Goal: Information Seeking & Learning: Learn about a topic

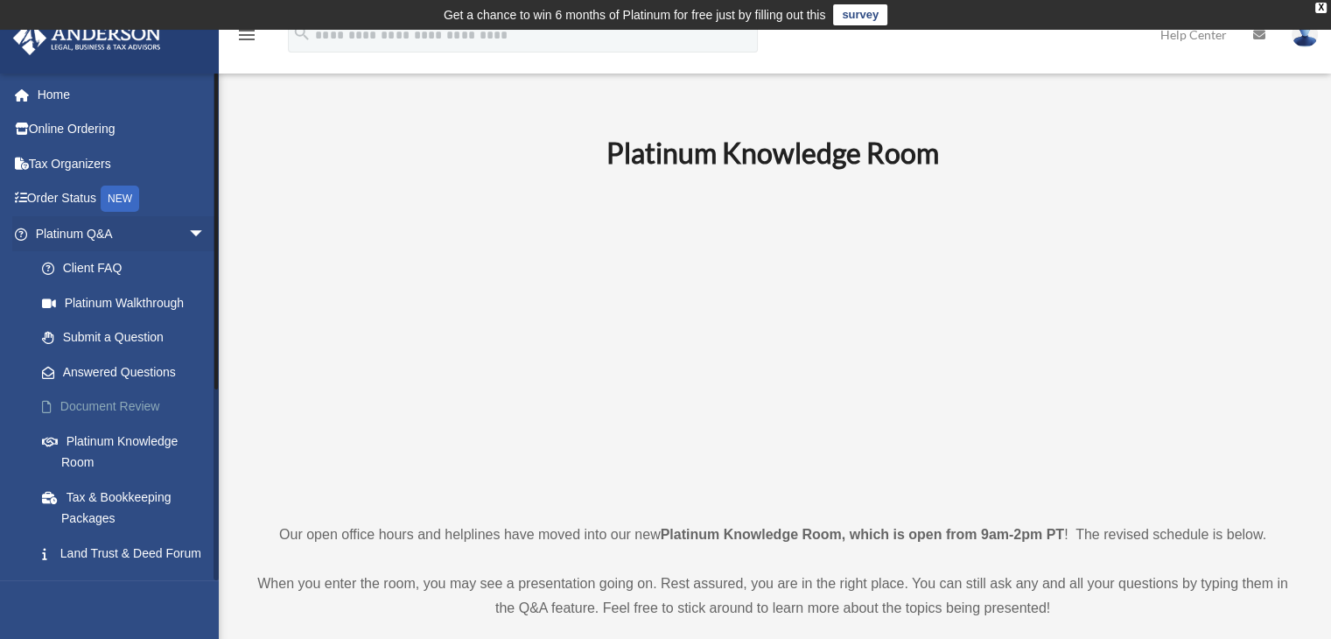
click at [119, 408] on link "Document Review" at bounding box center [128, 407] width 207 height 35
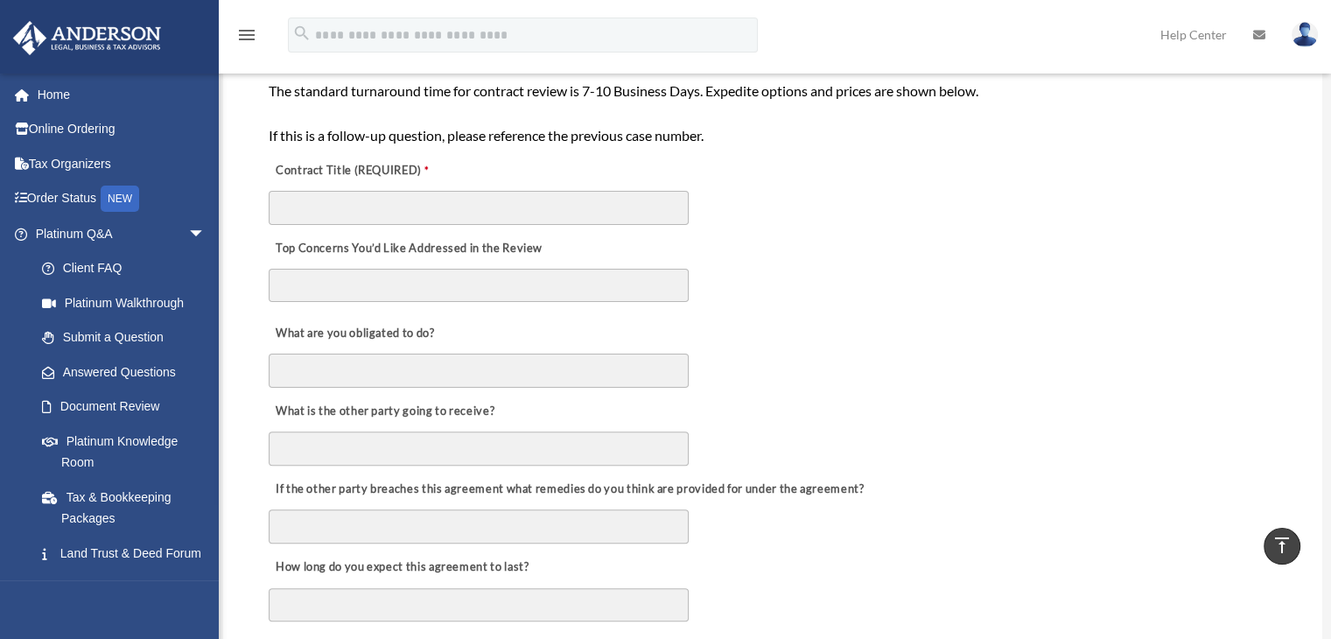
scroll to position [525, 0]
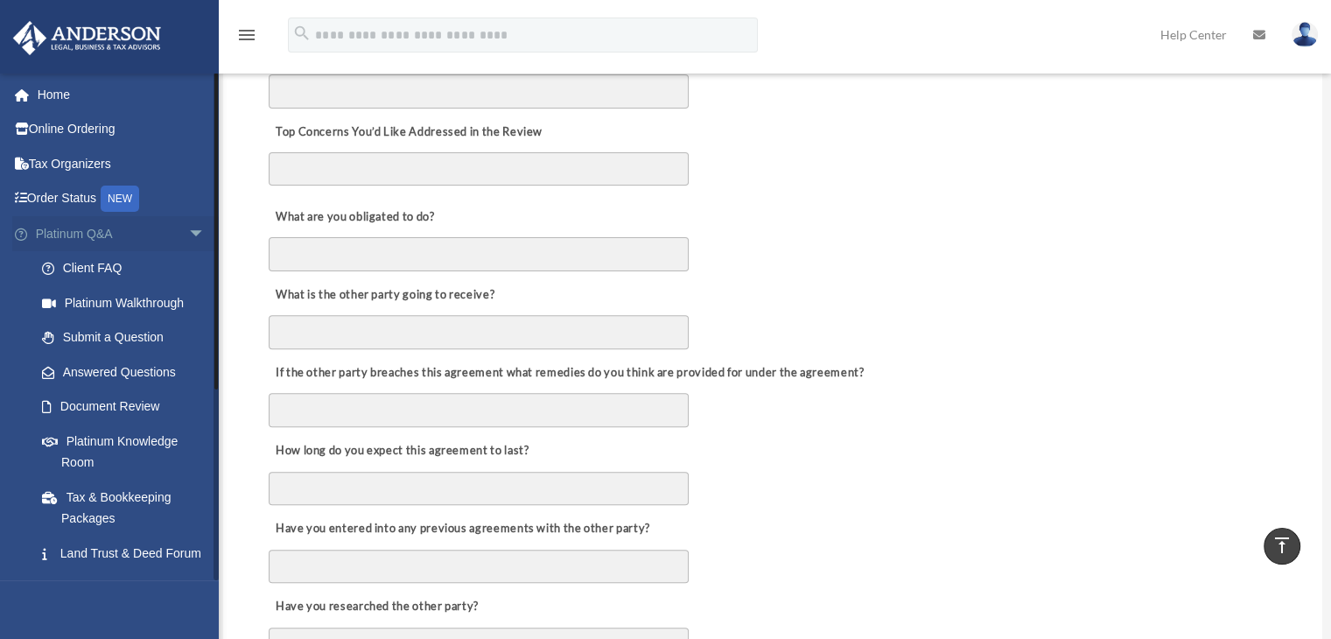
click at [188, 229] on span "arrow_drop_down" at bounding box center [205, 234] width 35 height 36
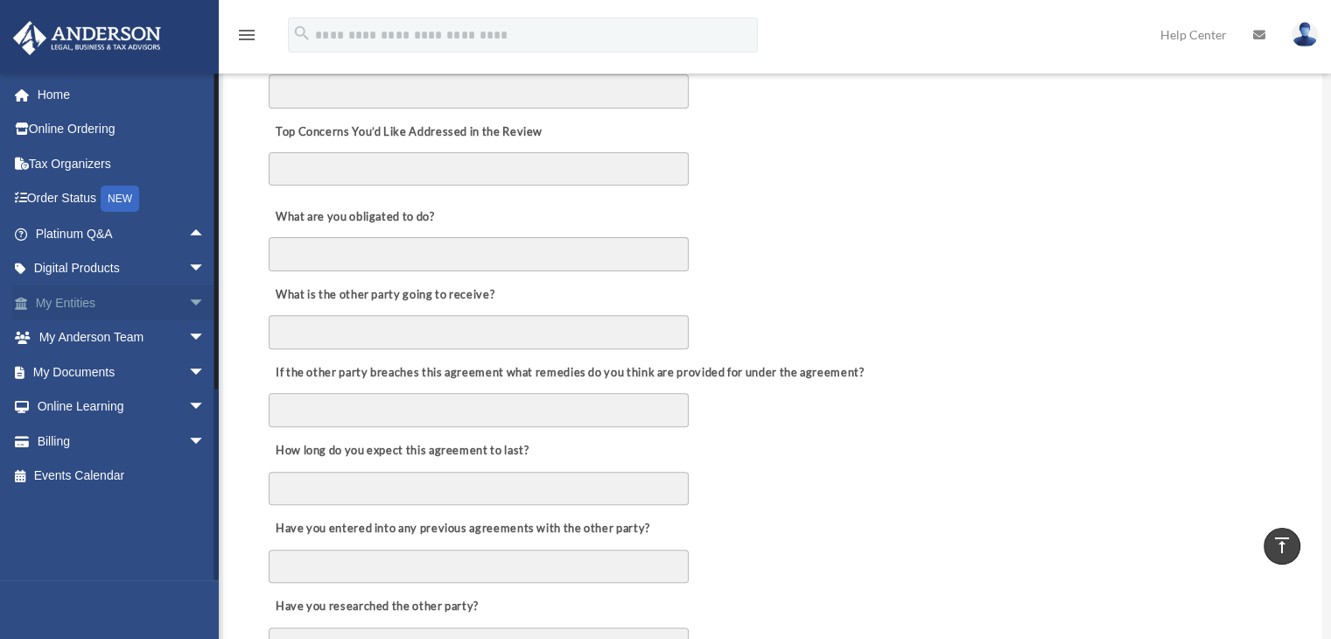
click at [188, 288] on span "arrow_drop_down" at bounding box center [205, 303] width 35 height 36
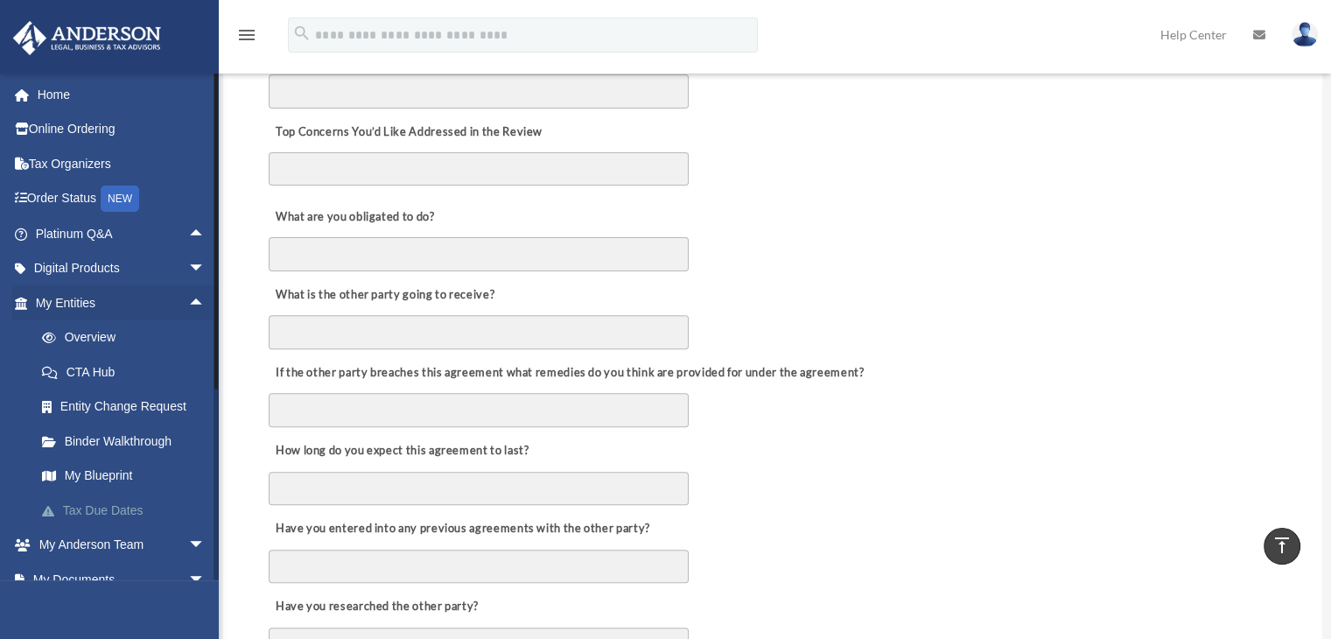
click at [77, 509] on link "Tax Due Dates" at bounding box center [128, 510] width 207 height 35
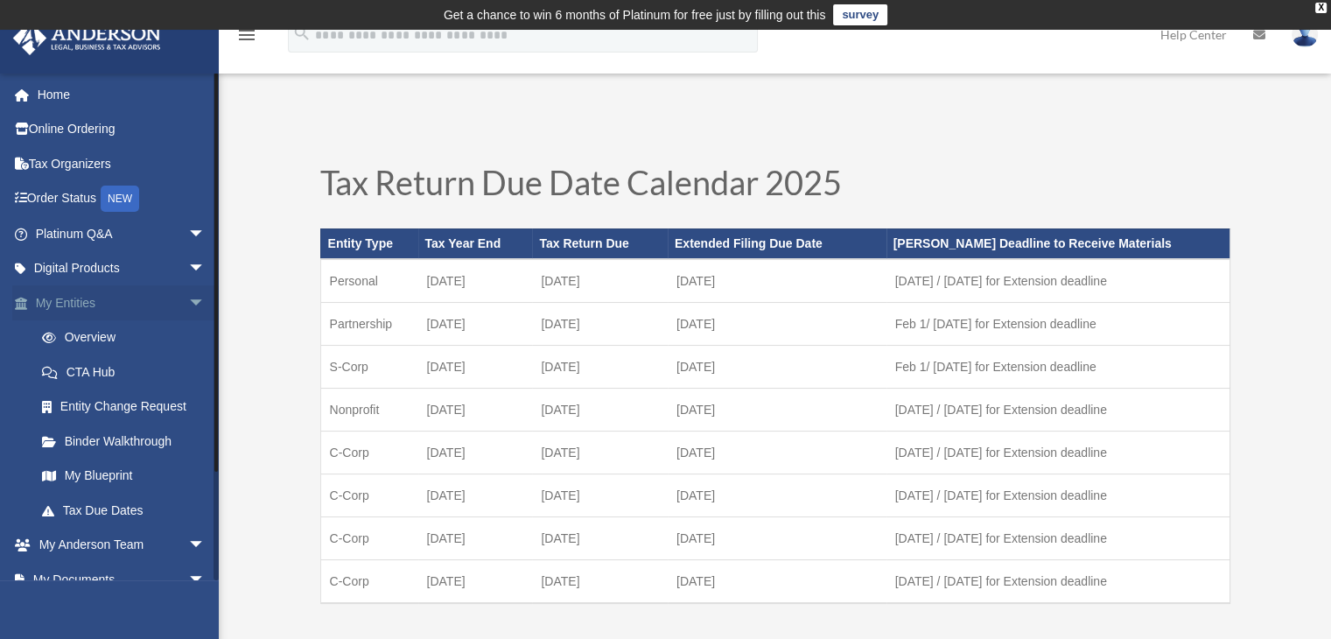
click at [188, 298] on span "arrow_drop_down" at bounding box center [205, 303] width 35 height 36
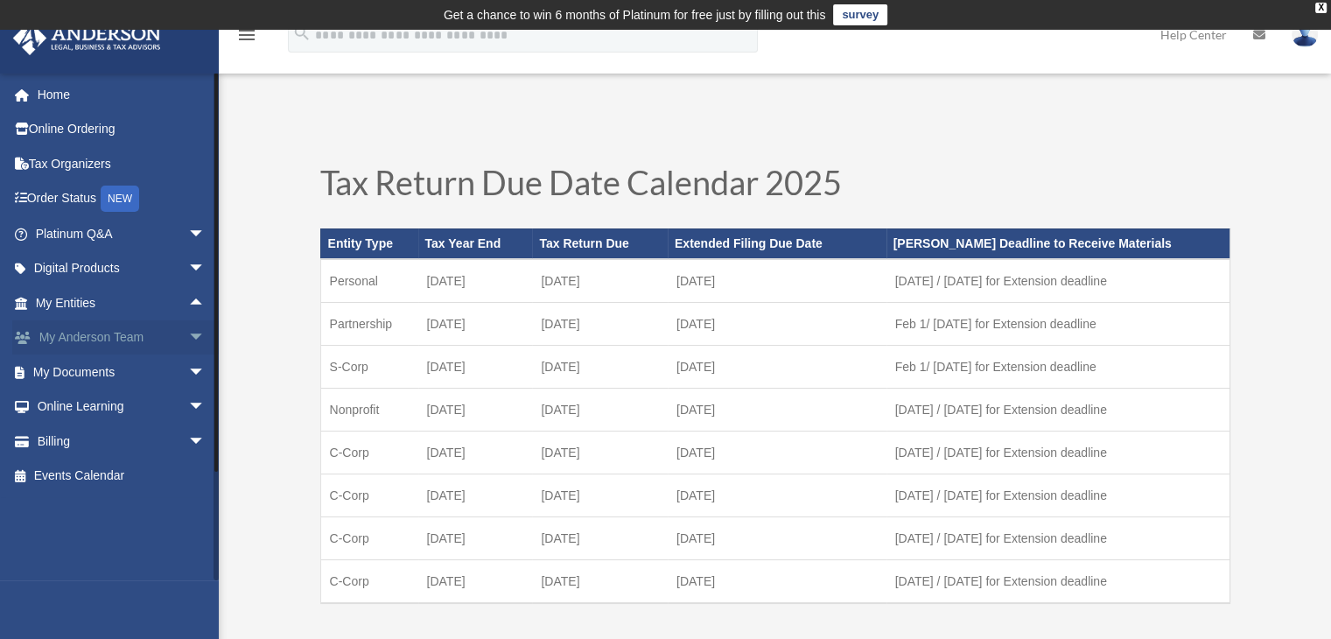
click at [188, 344] on span "arrow_drop_down" at bounding box center [205, 338] width 35 height 36
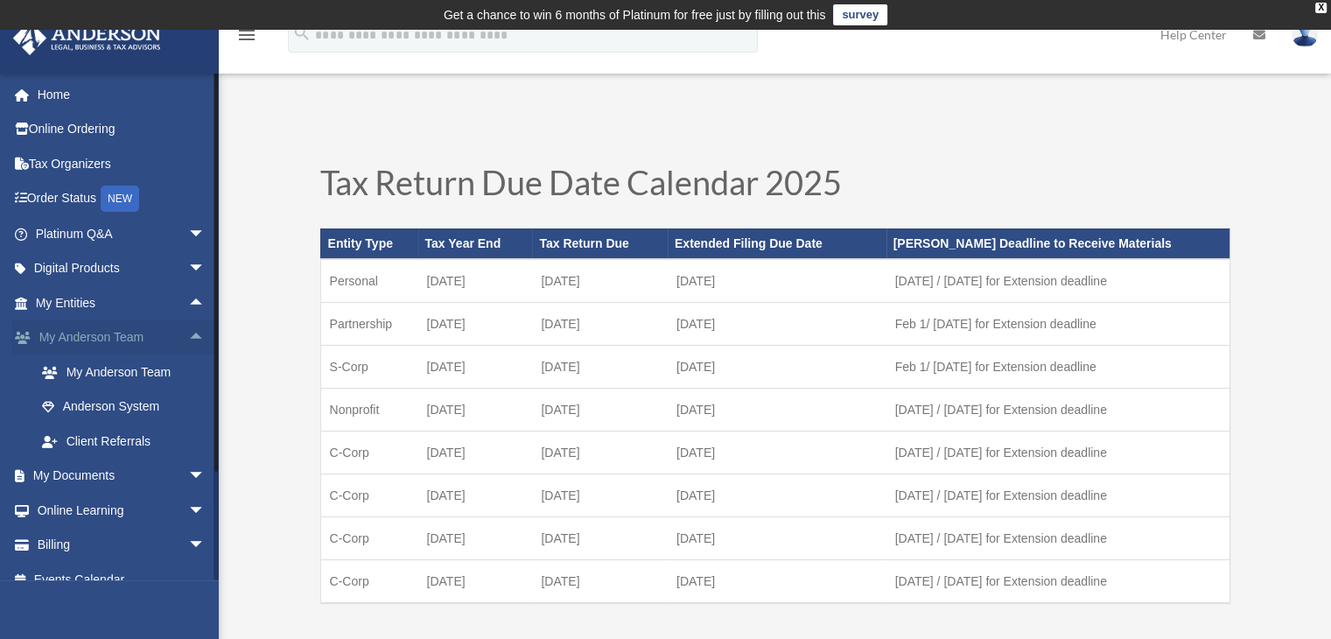
click at [188, 342] on span "arrow_drop_up" at bounding box center [205, 338] width 35 height 36
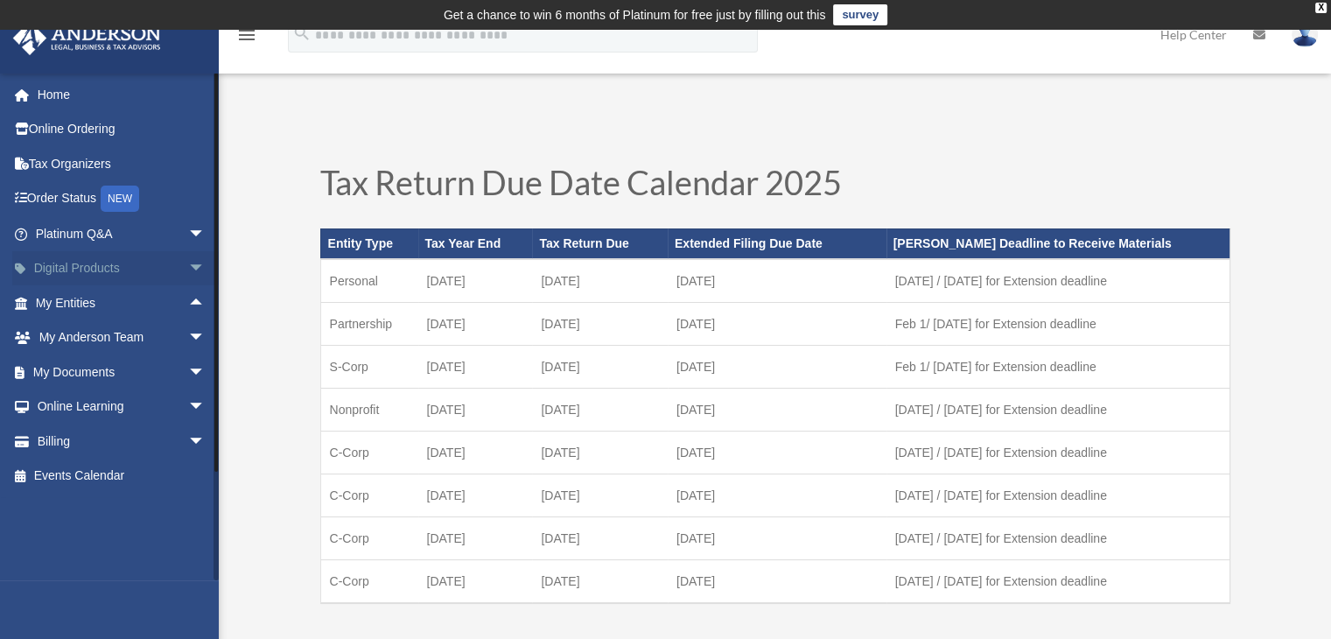
click at [188, 277] on span "arrow_drop_down" at bounding box center [205, 269] width 35 height 36
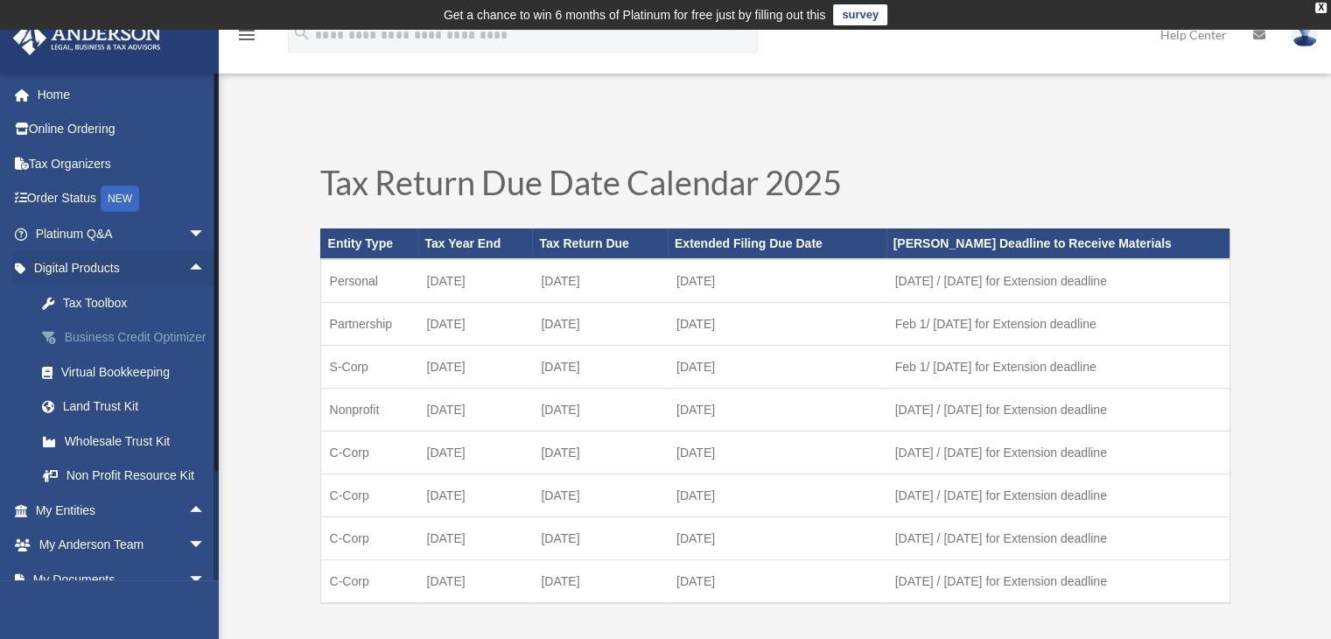
click at [114, 340] on div "Business Credit Optimizer" at bounding box center [135, 338] width 149 height 22
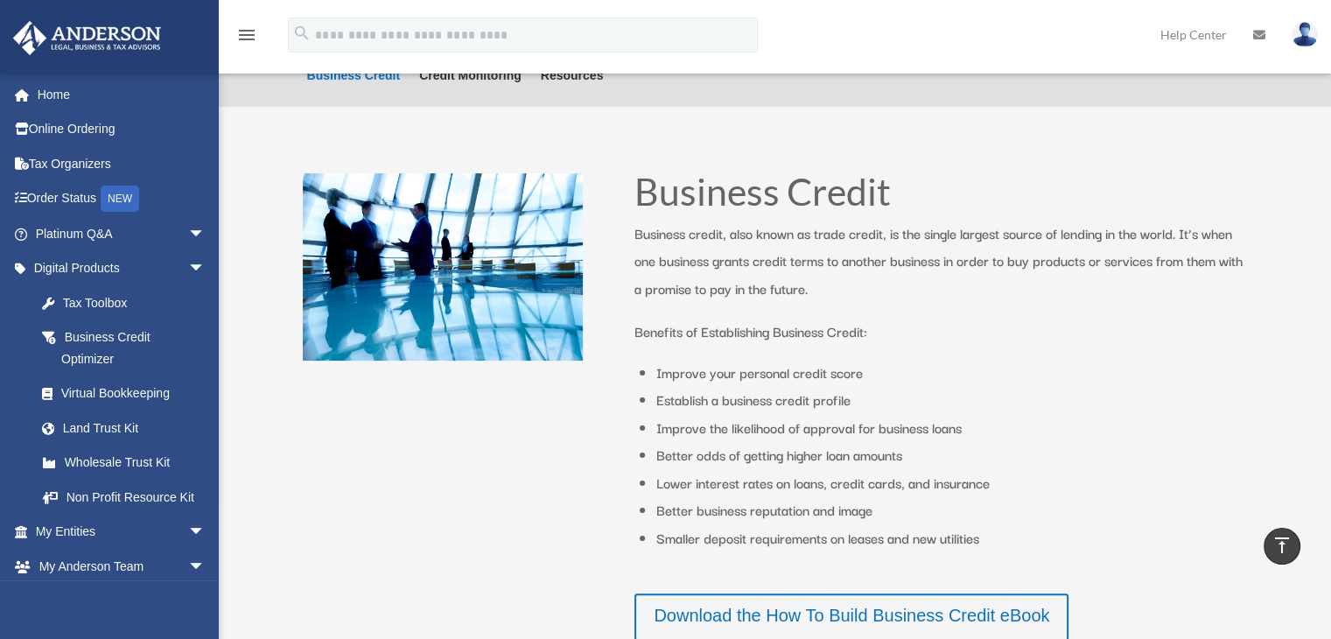
scroll to position [169, 0]
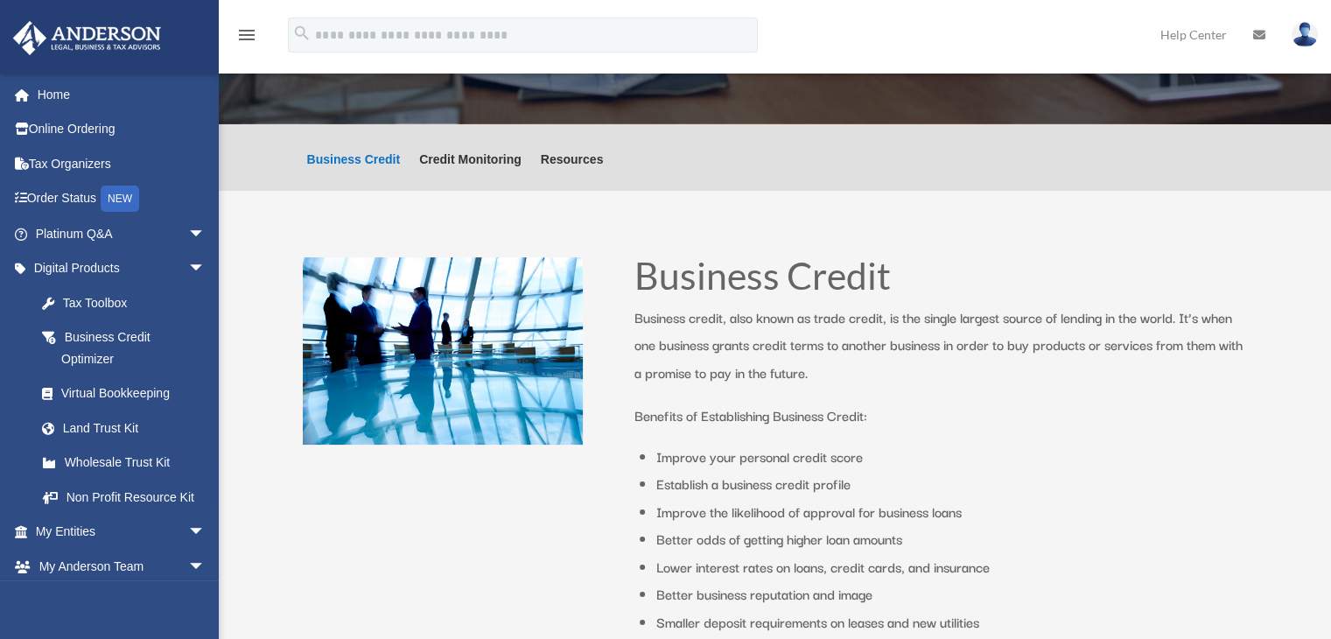
click at [472, 127] on ul "Business Credit Credit Monitoring Resources" at bounding box center [456, 157] width 316 height 67
click at [453, 162] on link "Credit Monitoring" at bounding box center [470, 172] width 102 height 38
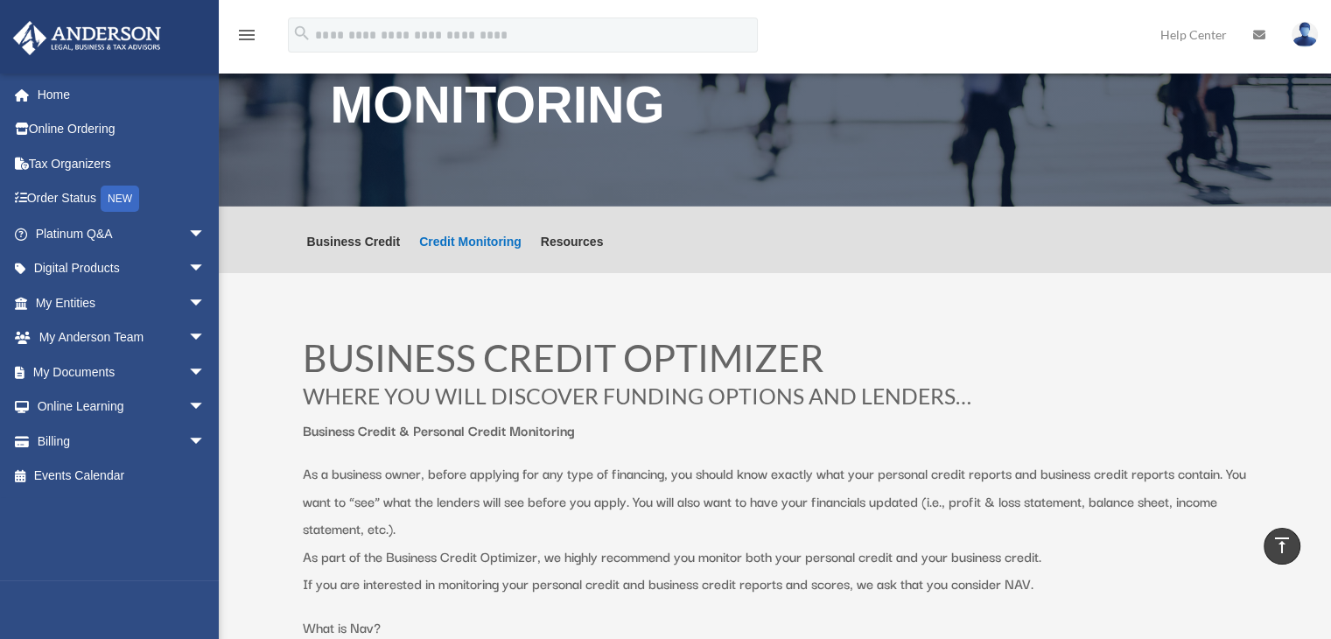
scroll to position [88, 0]
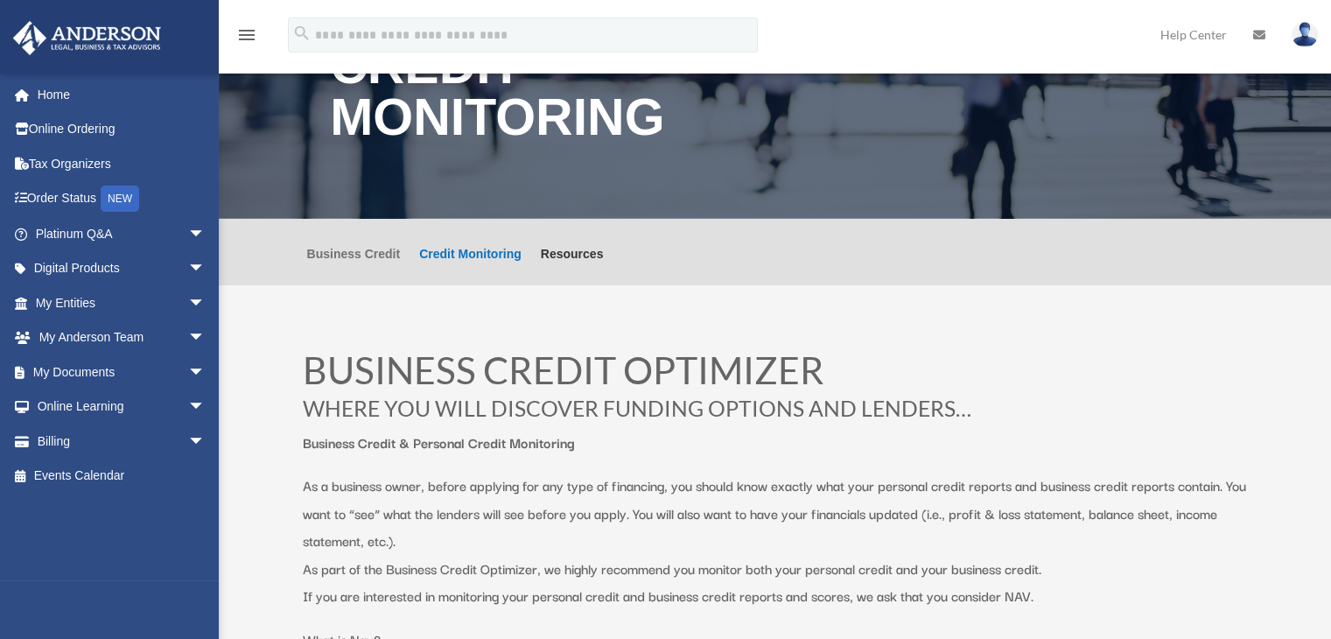
click at [363, 255] on link "Business Credit" at bounding box center [354, 267] width 94 height 38
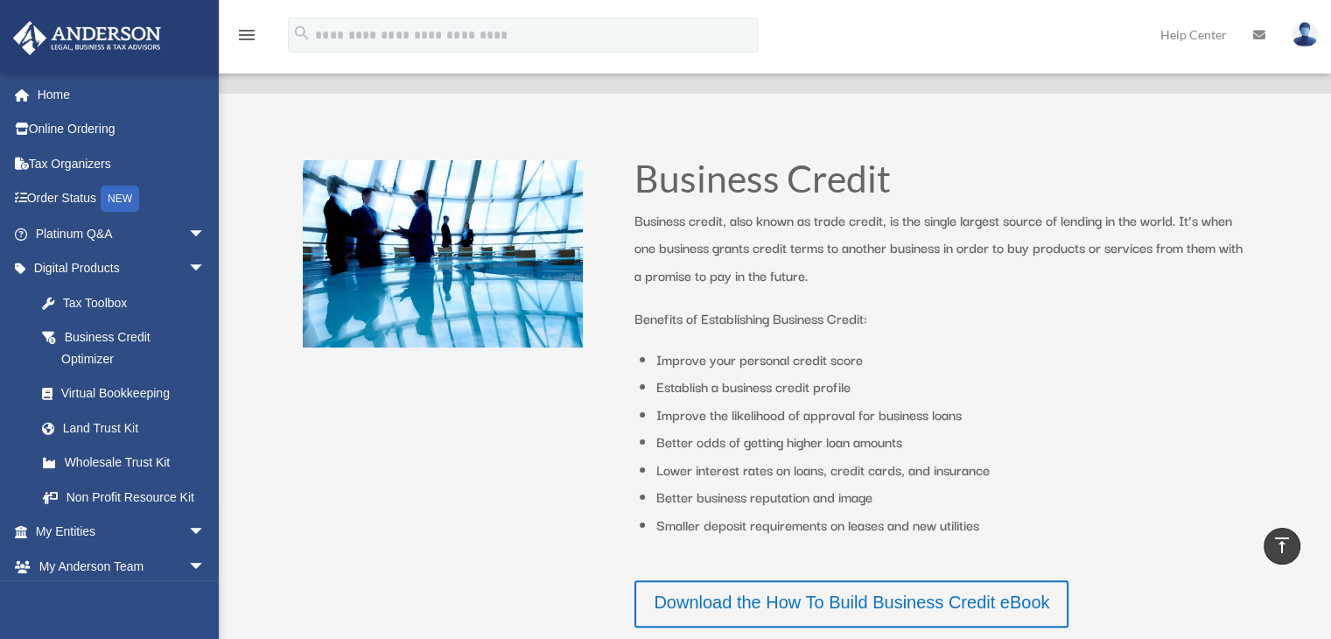
scroll to position [175, 0]
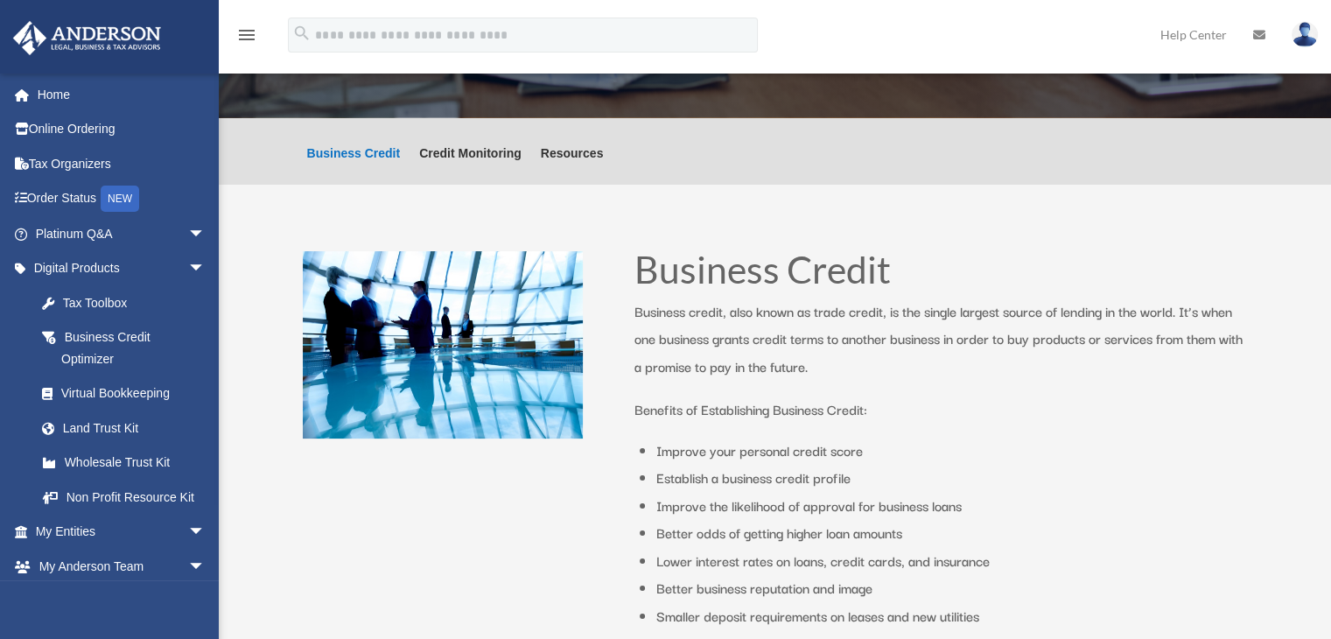
click at [495, 141] on ul "Business Credit Credit Monitoring Resources" at bounding box center [456, 151] width 316 height 67
click at [494, 152] on link "Credit Monitoring" at bounding box center [470, 166] width 102 height 38
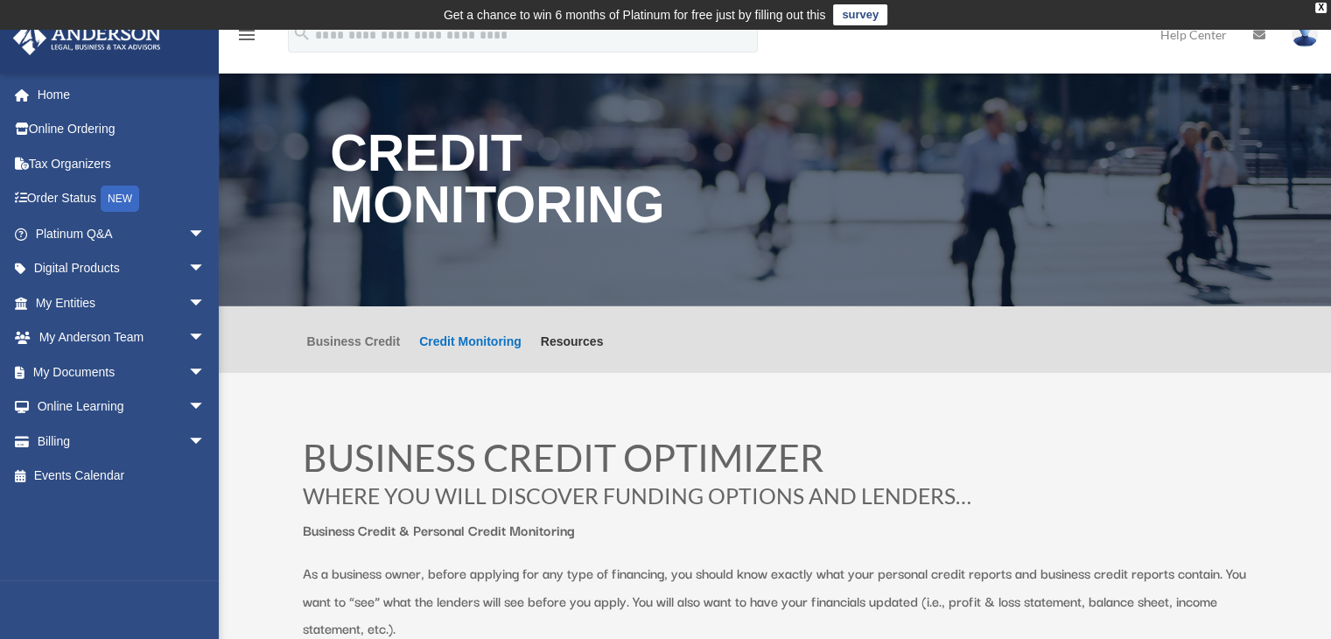
click at [379, 342] on link "Business Credit" at bounding box center [354, 354] width 94 height 38
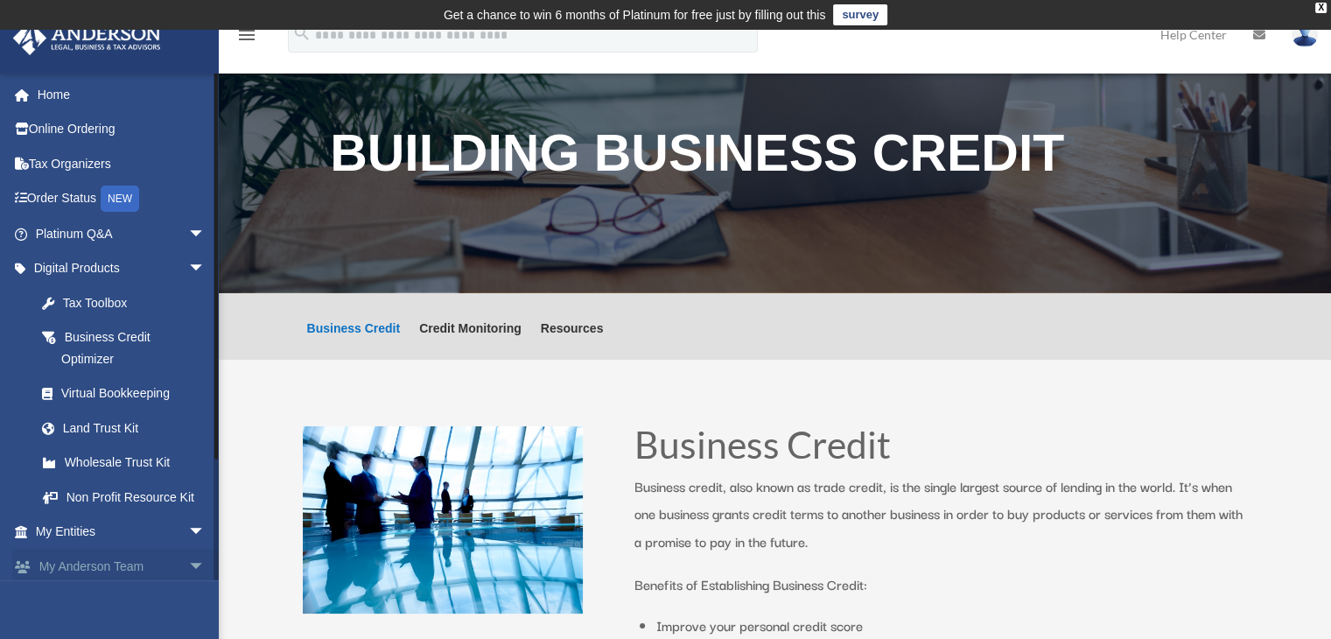
click at [188, 565] on span "arrow_drop_down" at bounding box center [205, 567] width 35 height 36
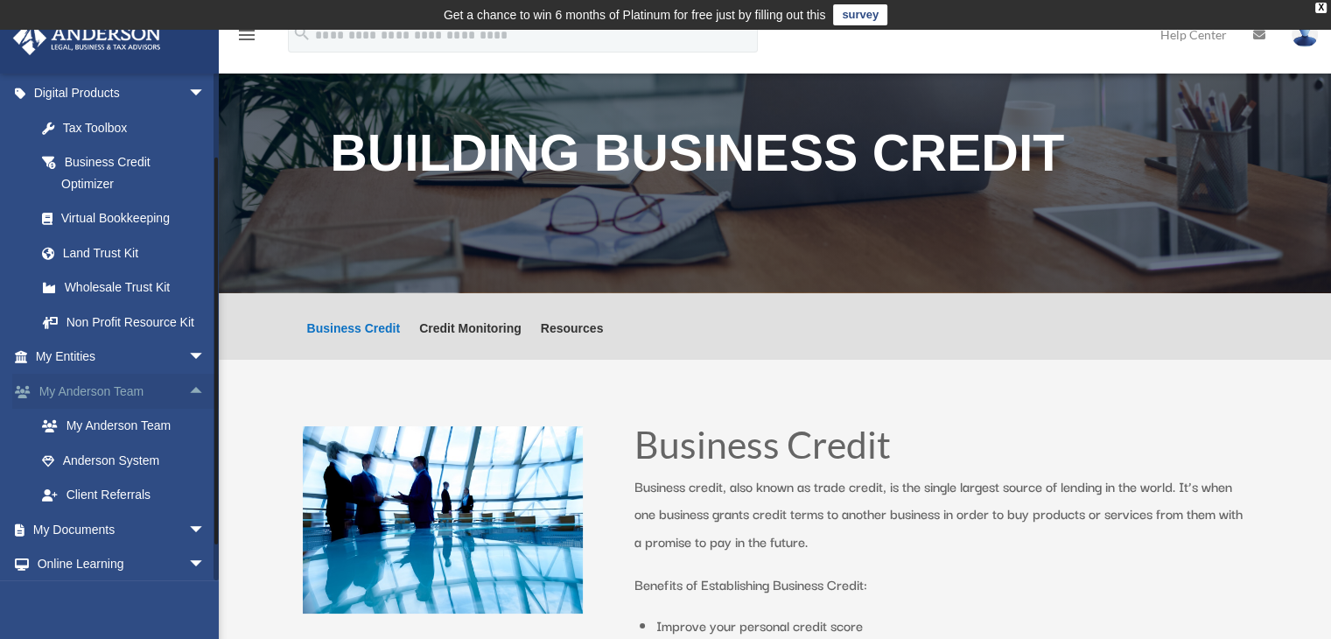
click at [188, 383] on span "arrow_drop_up" at bounding box center [205, 392] width 35 height 36
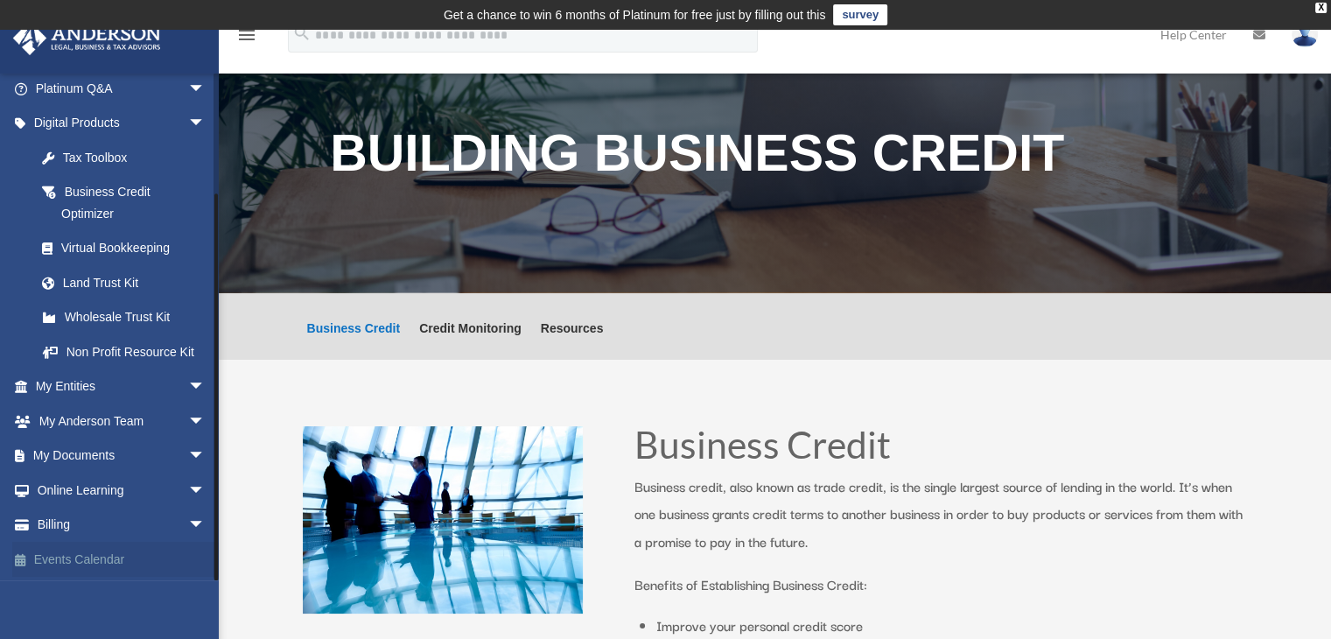
click at [68, 558] on link "Events Calendar" at bounding box center [122, 559] width 220 height 35
